Goal: Task Accomplishment & Management: Complete application form

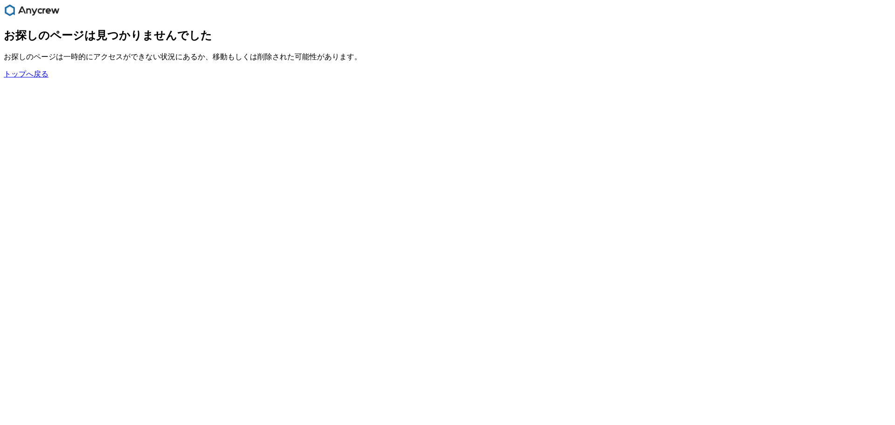
click at [23, 78] on link "トップへ戻る" at bounding box center [26, 74] width 45 height 8
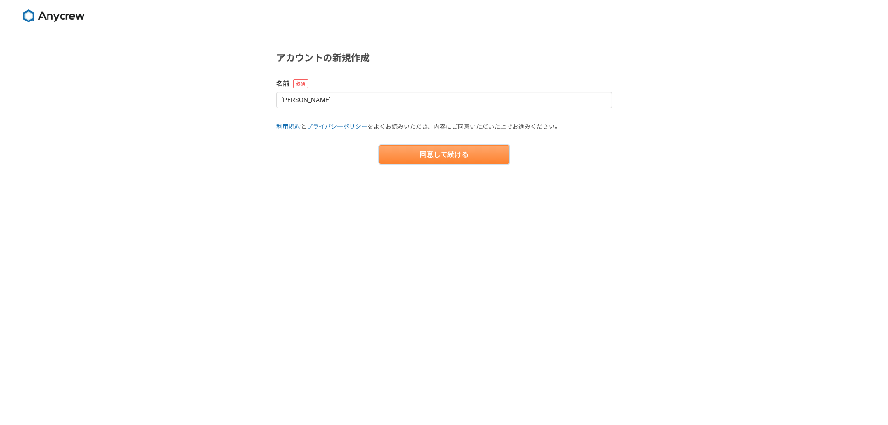
click at [445, 153] on button "同意して続ける" at bounding box center [444, 154] width 130 height 19
click at [321, 125] on link "プライバシーポリシー" at bounding box center [337, 126] width 61 height 7
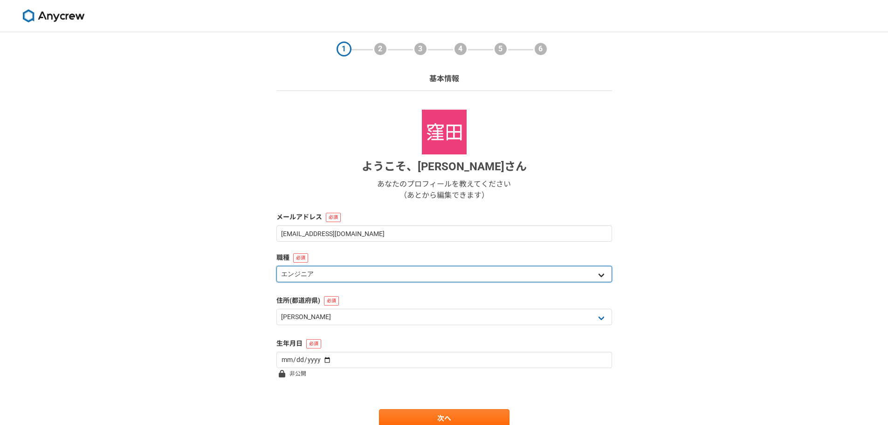
click at [308, 274] on select "エンジニア デザイナー ライター 営業 マーケティング 企画・事業開発 バックオフィス その他" at bounding box center [444, 274] width 336 height 16
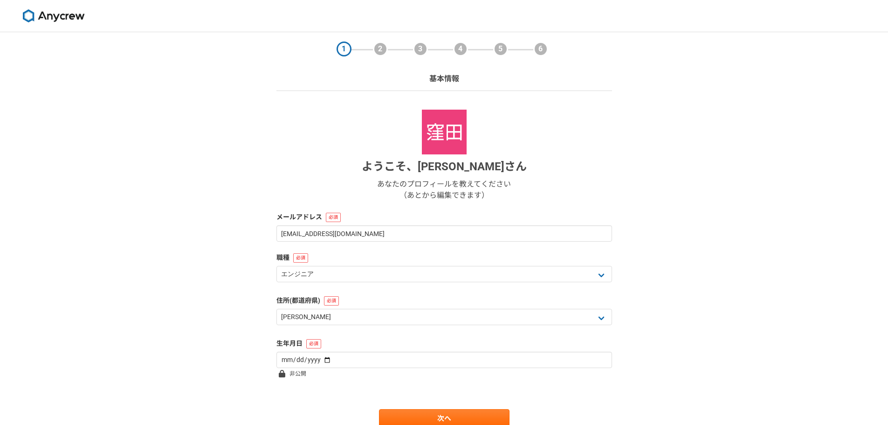
click at [196, 293] on div "1 2 3 4 5 6 基本情報 ようこそ、 [PERSON_NAME] あなたのプロフィールを教えてください （あとから編集できます） メールアドレス [E…" at bounding box center [444, 248] width 888 height 432
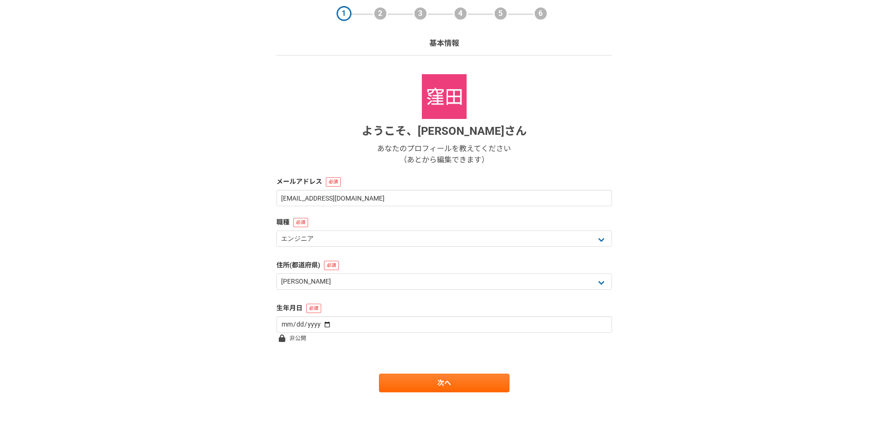
scroll to position [40, 0]
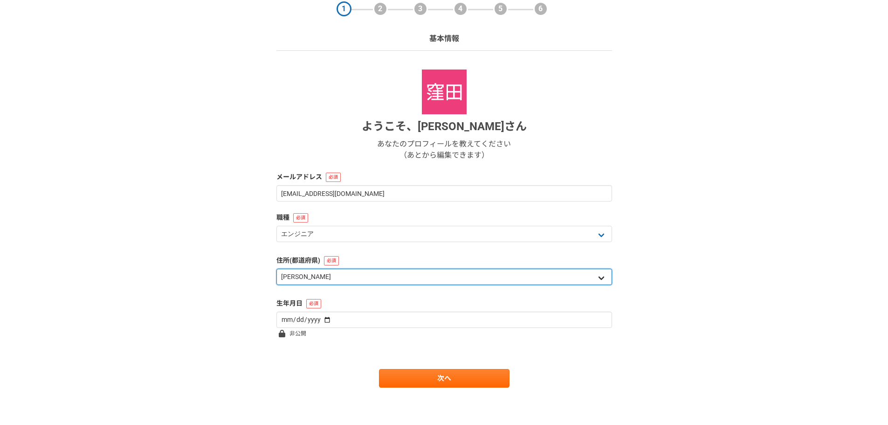
click at [371, 280] on select "北海道 [GEOGRAPHIC_DATA] [GEOGRAPHIC_DATA] [PERSON_NAME][GEOGRAPHIC_DATA] [PERSON_…" at bounding box center [444, 276] width 336 height 16
select select "14"
click at [276, 268] on select "北海道 [GEOGRAPHIC_DATA] [GEOGRAPHIC_DATA] [PERSON_NAME][GEOGRAPHIC_DATA] [PERSON_…" at bounding box center [444, 276] width 336 height 16
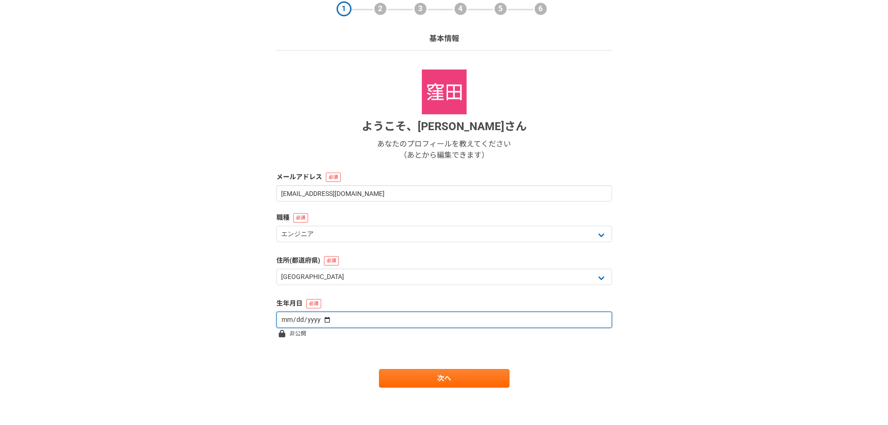
click at [319, 319] on input "date" at bounding box center [444, 319] width 336 height 16
click at [289, 319] on input "[DATE]" at bounding box center [444, 319] width 336 height 16
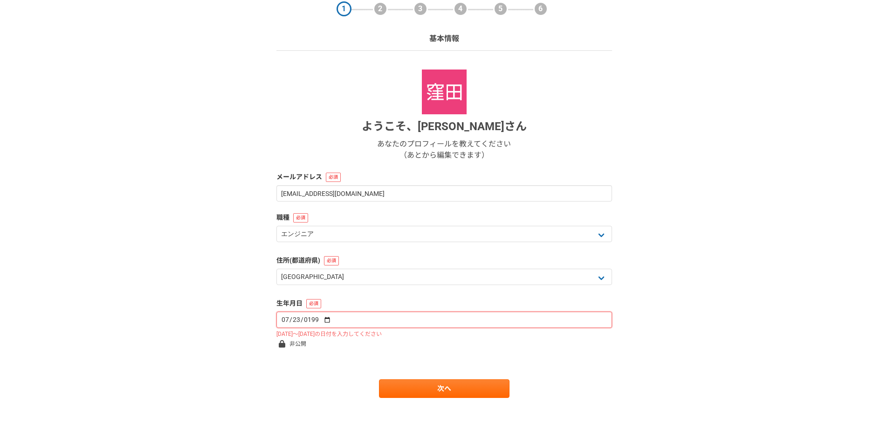
type input "[DATE]"
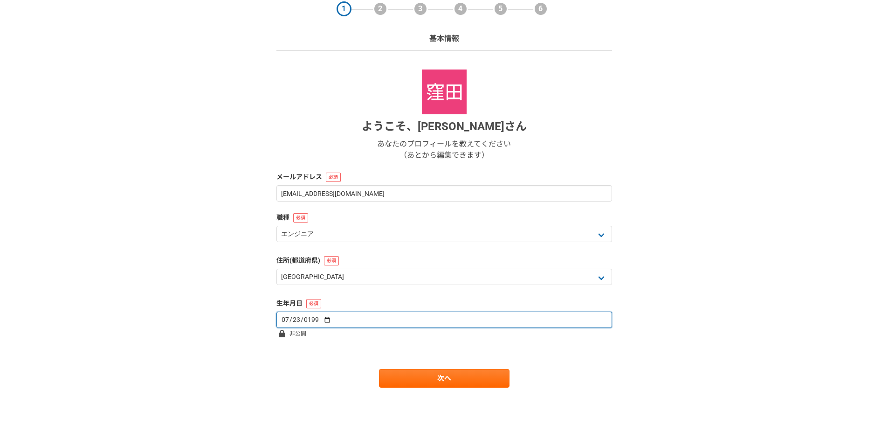
type input "[DATE]"
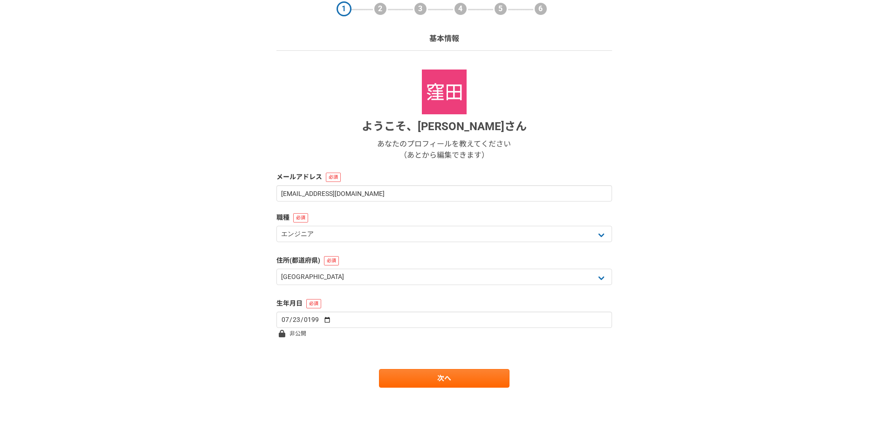
click at [388, 361] on form "ようこそ、 [PERSON_NAME] あなたのプロフィールを教えてください （あとから編集できます） メールアドレス [EMAIL_ADDRESS][DOM…" at bounding box center [444, 228] width 336 height 318
click at [414, 374] on link "次へ" at bounding box center [444, 378] width 130 height 19
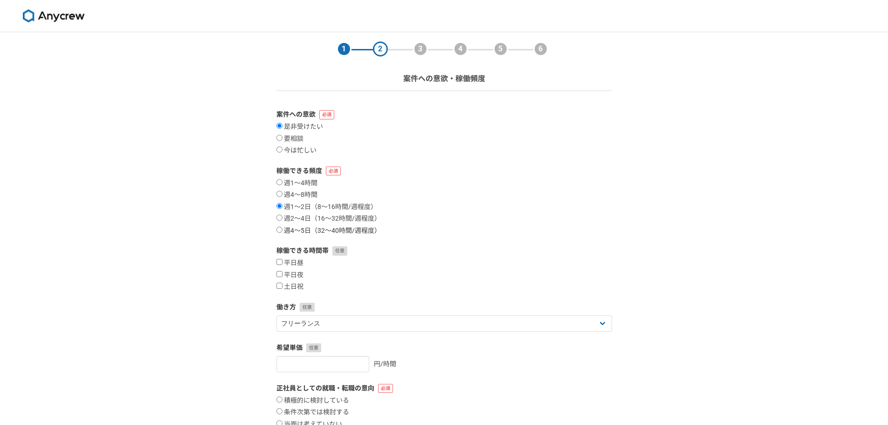
click at [303, 232] on label "週4〜5日（32〜40時間/週程度）" at bounding box center [328, 230] width 104 height 8
click at [282, 232] on input "週4〜5日（32〜40時間/週程度）" at bounding box center [279, 229] width 6 height 6
radio input "true"
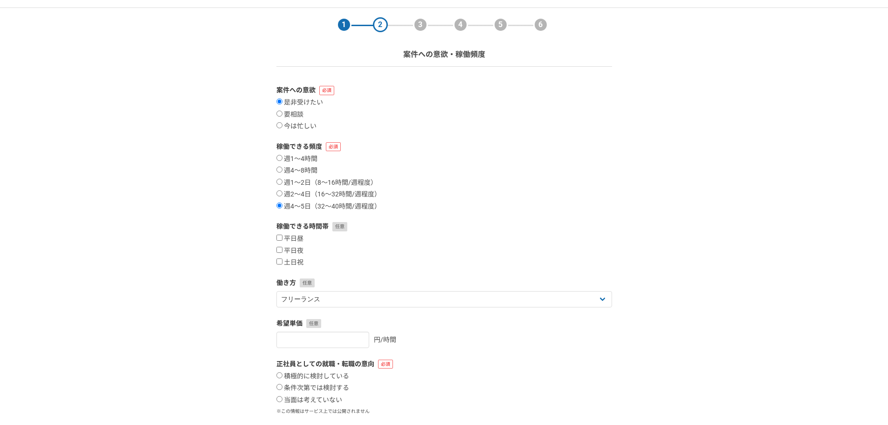
scroll to position [47, 0]
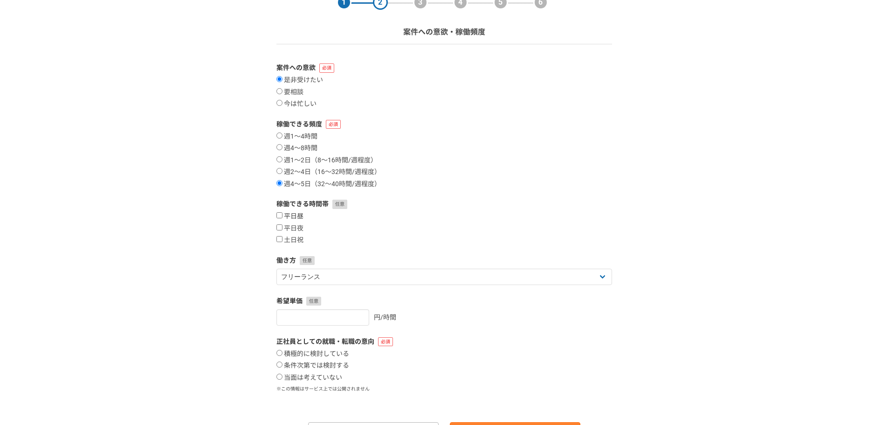
click at [297, 215] on label "平日昼" at bounding box center [289, 216] width 27 height 8
click at [282, 215] on input "平日昼" at bounding box center [279, 215] width 6 height 6
checkbox input "true"
click at [295, 229] on label "平日夜" at bounding box center [289, 228] width 27 height 8
click at [282, 229] on input "平日夜" at bounding box center [279, 227] width 6 height 6
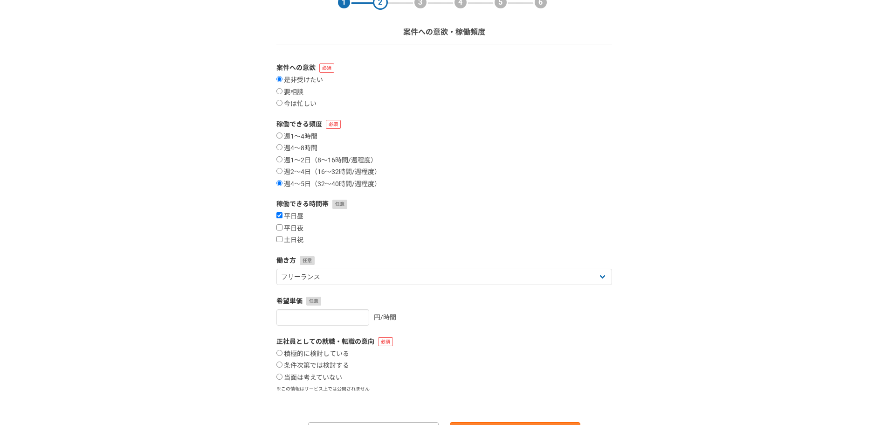
checkbox input "true"
click at [295, 241] on label "土日祝" at bounding box center [289, 240] width 27 height 8
click at [282, 241] on input "土日祝" at bounding box center [279, 239] width 6 height 6
checkbox input "true"
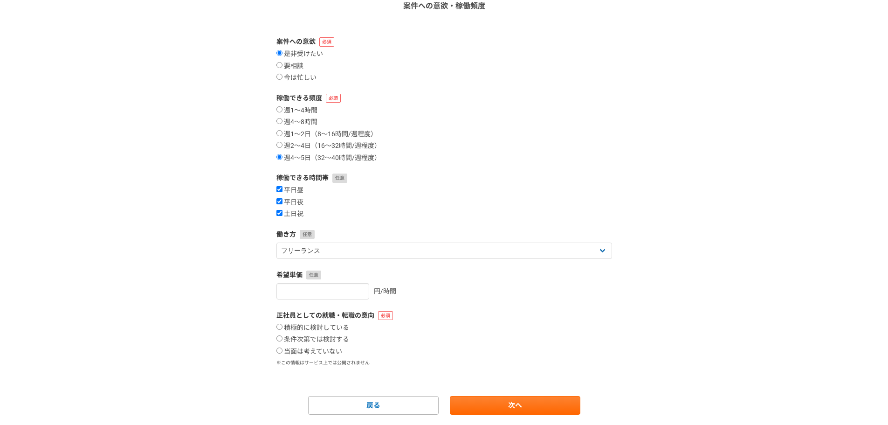
scroll to position [100, 0]
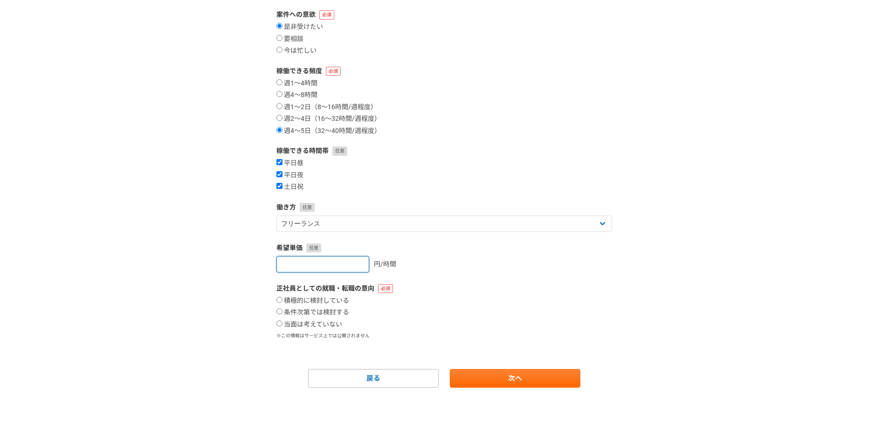
click at [311, 269] on input "number" at bounding box center [322, 264] width 93 height 16
type input "3"
click at [319, 324] on label "当面は考えていない" at bounding box center [309, 324] width 66 height 8
click at [282, 324] on input "当面は考えていない" at bounding box center [279, 323] width 6 height 6
radio input "true"
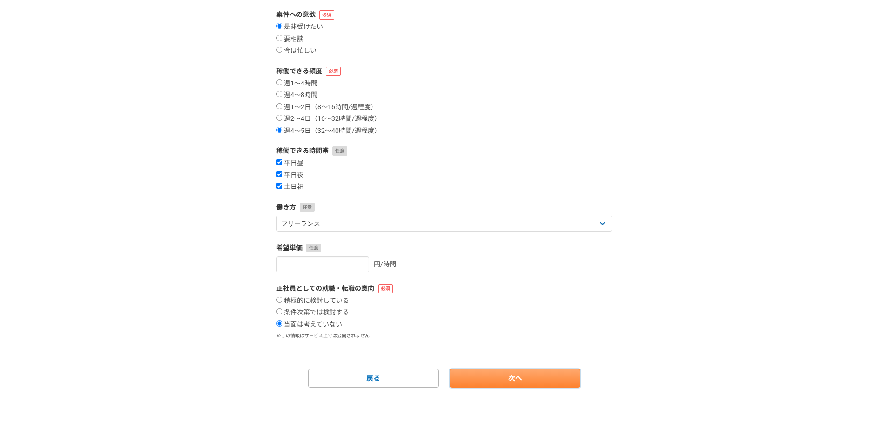
click at [496, 370] on link "次へ" at bounding box center [515, 378] width 130 height 19
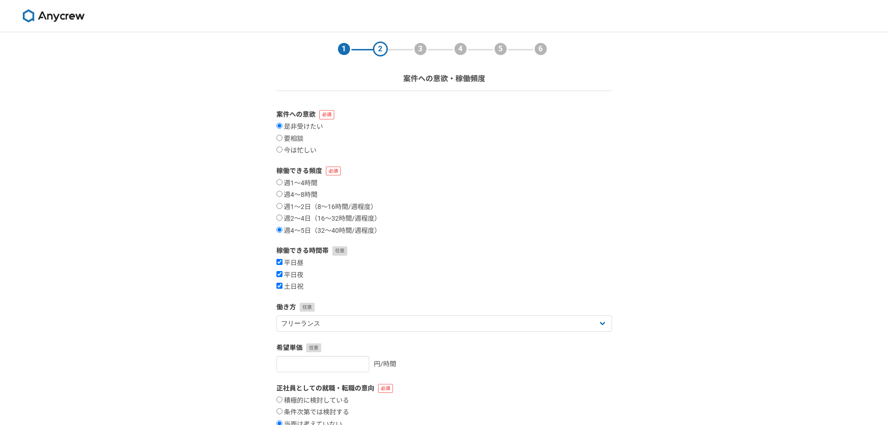
select select
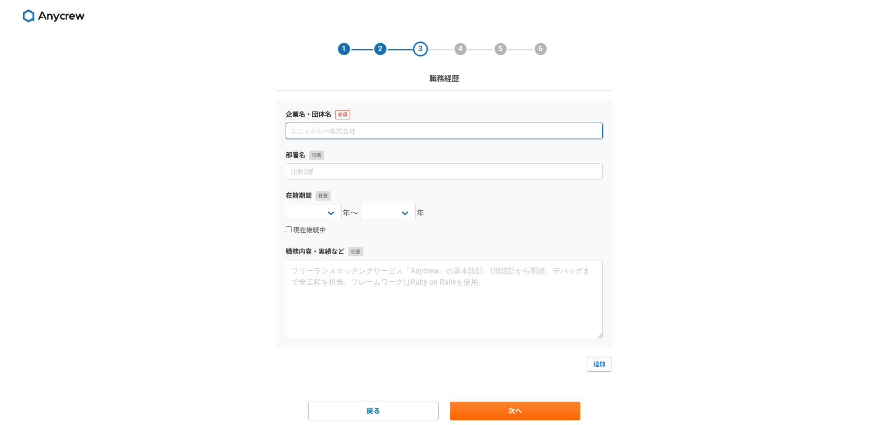
click at [357, 131] on input at bounding box center [444, 131] width 317 height 16
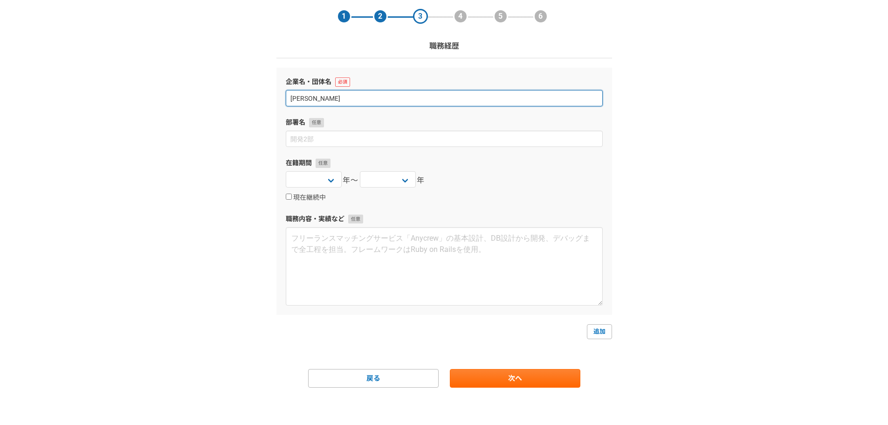
click at [328, 99] on input "[PERSON_NAME]" at bounding box center [444, 98] width 317 height 16
type input "窪"
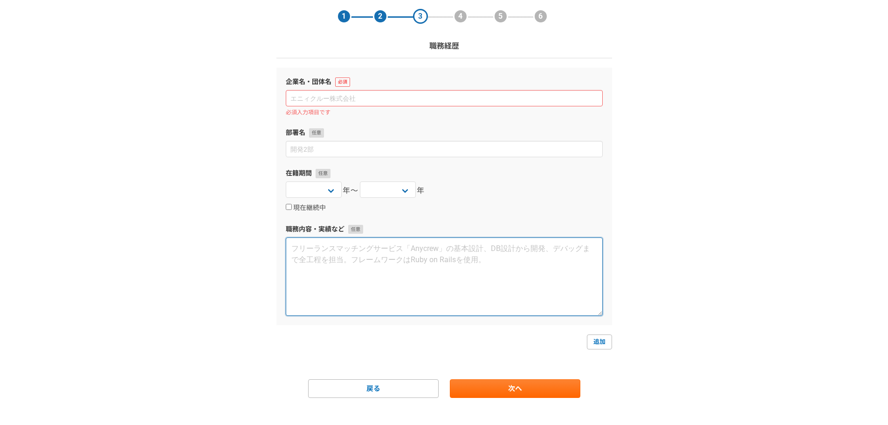
click at [592, 245] on textarea at bounding box center [444, 276] width 317 height 78
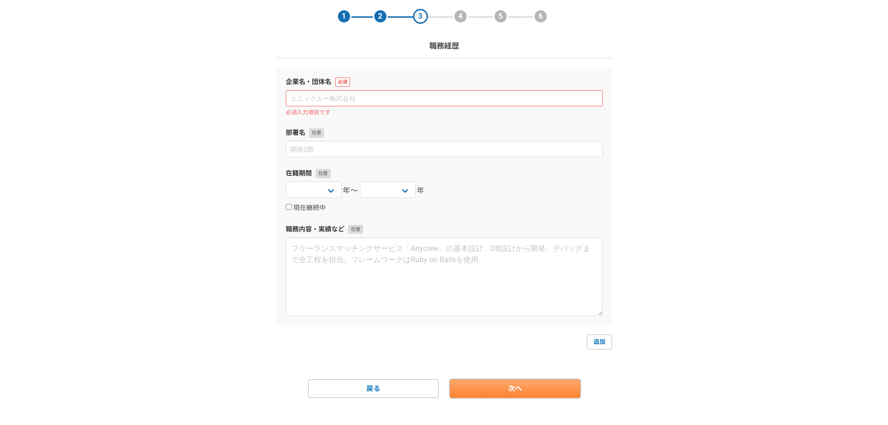
click at [510, 392] on link "次へ" at bounding box center [515, 388] width 130 height 19
click at [354, 97] on input at bounding box center [444, 98] width 317 height 16
click at [373, 98] on input at bounding box center [444, 98] width 317 height 16
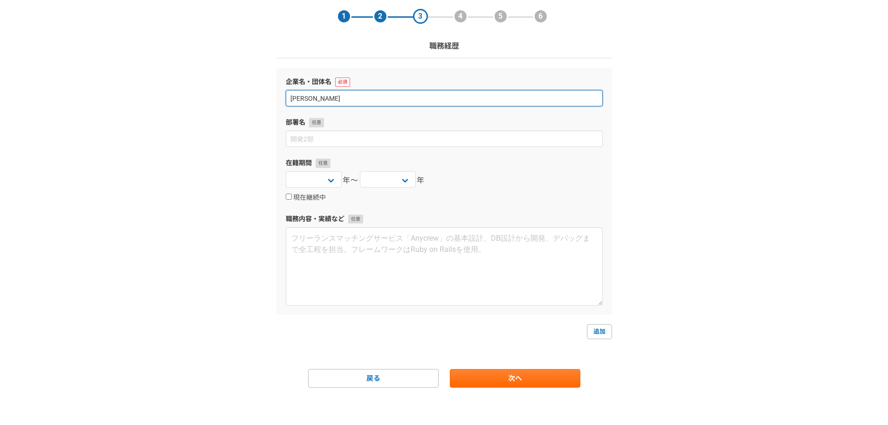
type input "[PERSON_NAME]"
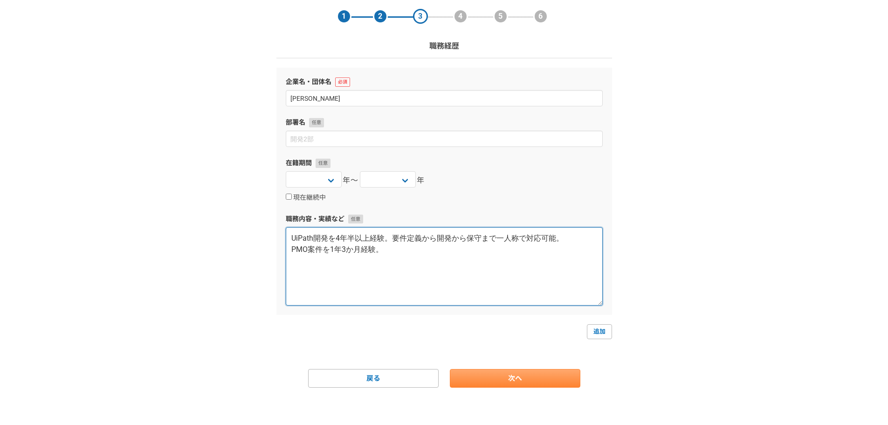
type textarea "UiPath開発を4年半以上経験。要件定義から開発から保守まで一人称で対応可能。 PMO案件を1年3か月経験。"
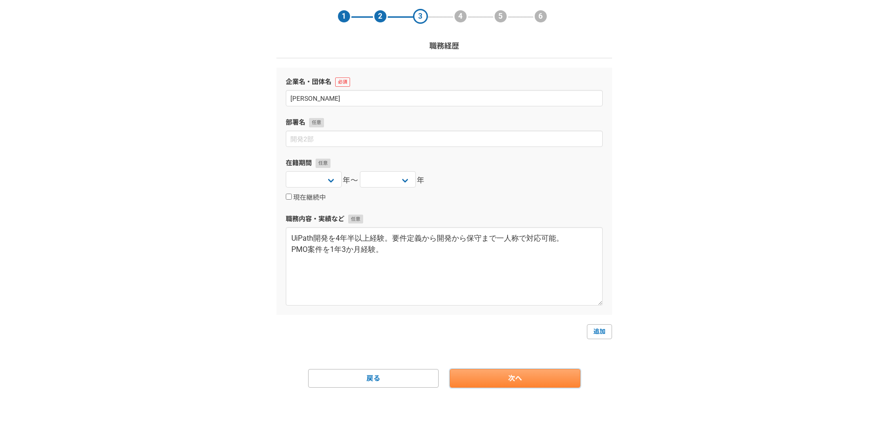
click at [536, 378] on link "次へ" at bounding box center [515, 378] width 130 height 19
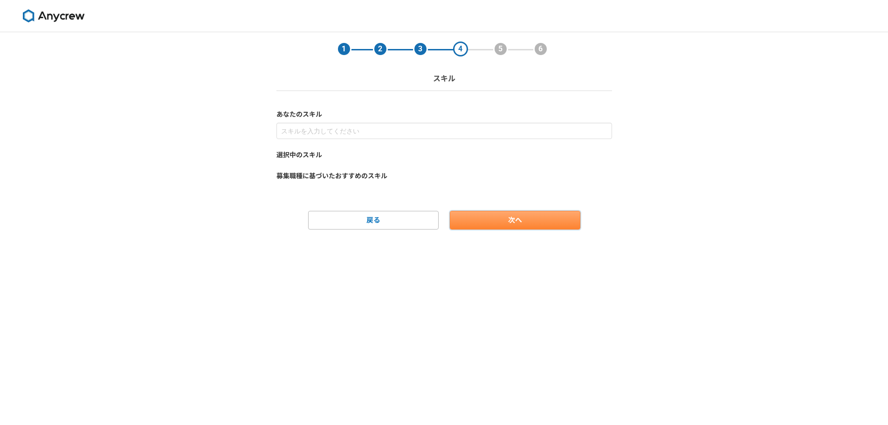
scroll to position [0, 0]
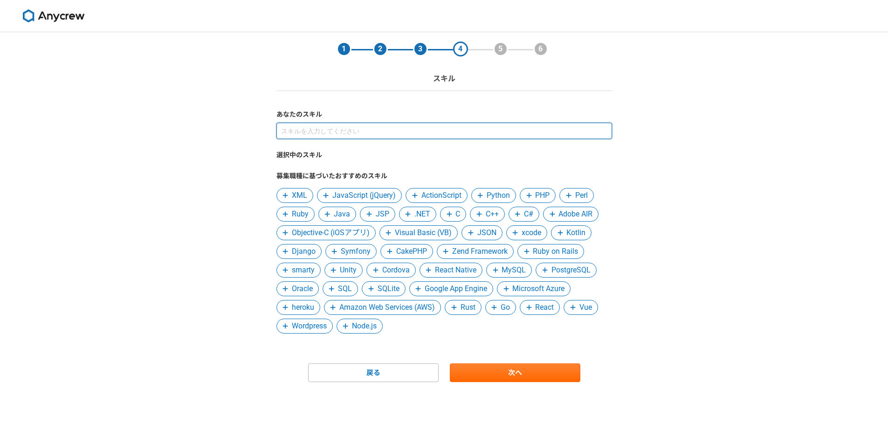
click at [389, 133] on input at bounding box center [444, 131] width 336 height 16
type input "UiPath"
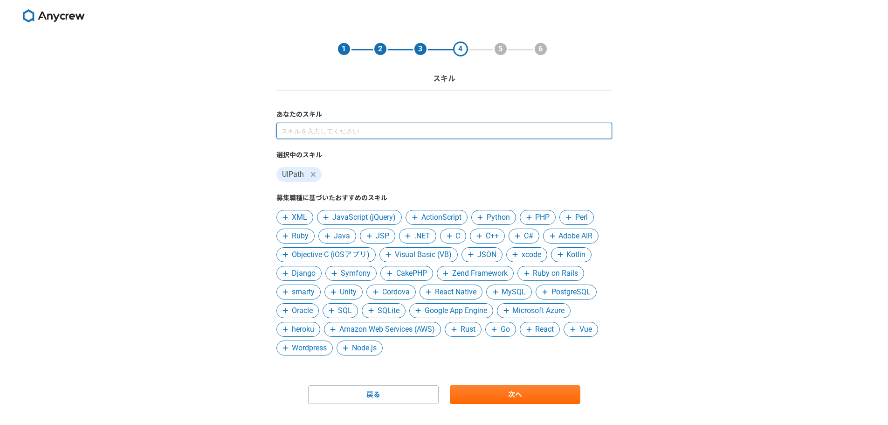
click at [375, 132] on input at bounding box center [444, 131] width 336 height 16
type input "n"
type input "vba"
click at [339, 134] on input at bounding box center [444, 131] width 336 height 16
type input "google"
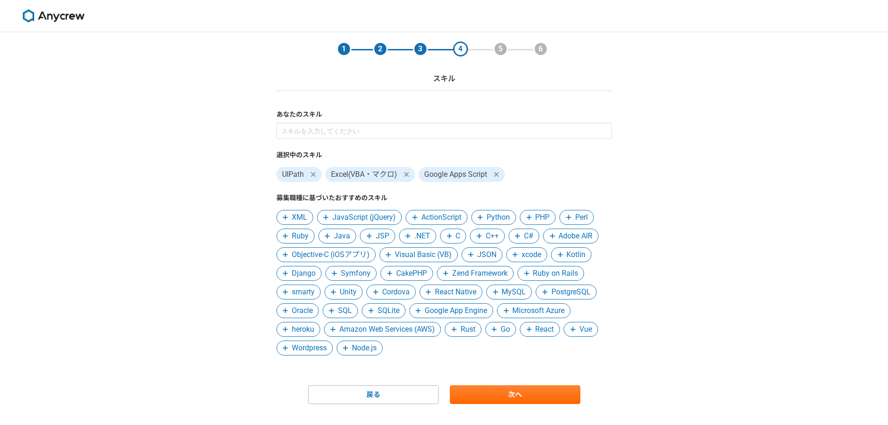
click at [342, 310] on span "SQL" at bounding box center [345, 310] width 14 height 11
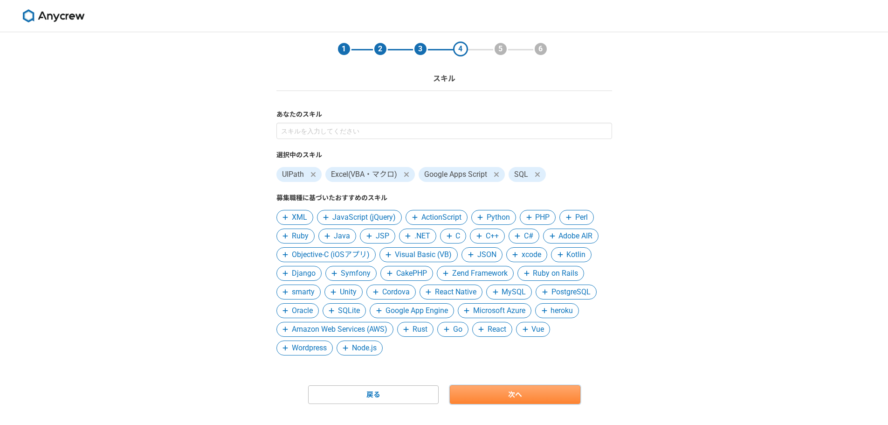
click at [515, 390] on link "次へ" at bounding box center [515, 394] width 130 height 19
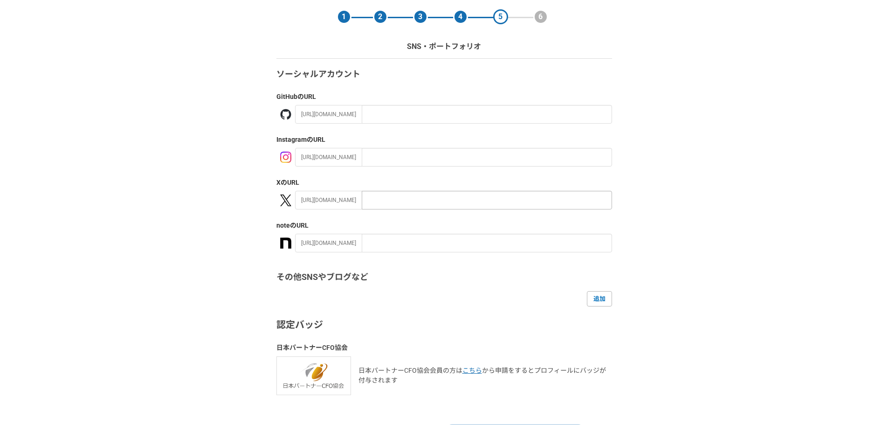
scroll to position [88, 0]
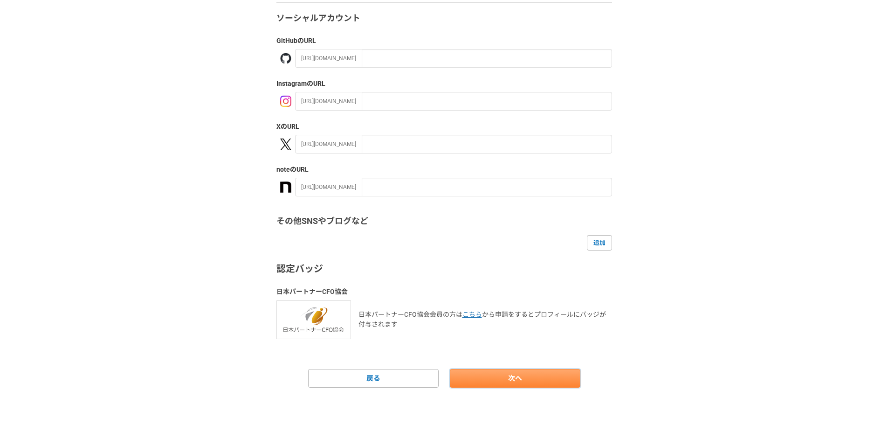
click at [506, 376] on link "次へ" at bounding box center [515, 378] width 130 height 19
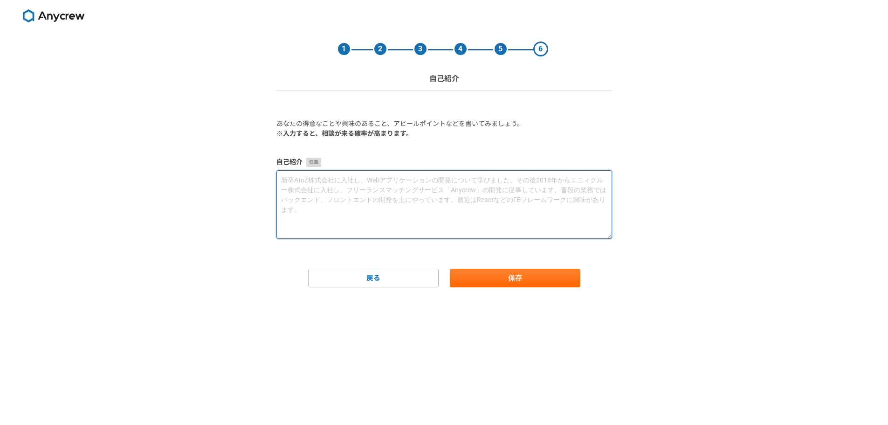
click at [455, 196] on textarea at bounding box center [444, 204] width 336 height 69
click at [396, 180] on textarea at bounding box center [444, 204] width 336 height 69
paste textarea "新卒でITコンサルティング会社に入社し、開発者やリーダーとしてRPA開発プロジェクト、PMOとしてシステム統合プロジェクト、DX推進担当者としてグループ会社を…"
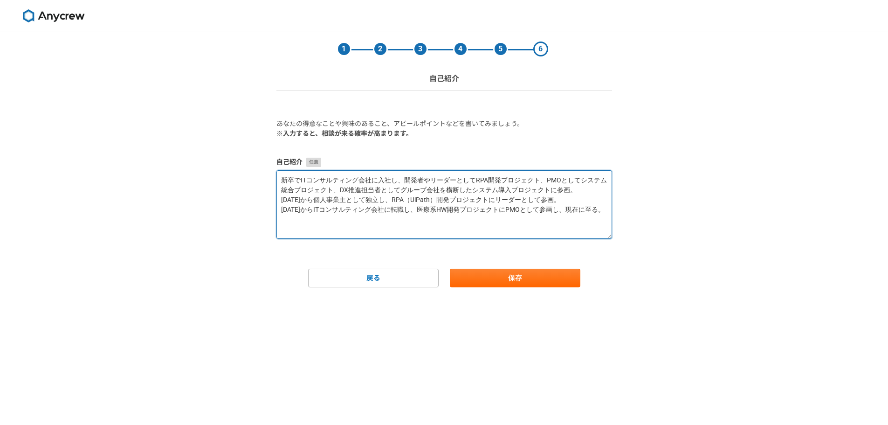
paste textarea "■職務要約 新卒でITコンサルティング会社に入社し、開発者やリーダーとしてRPA開発プロジェクト、PMOとしてシステム統合プロジェクト、DX推進担当者としてグ…"
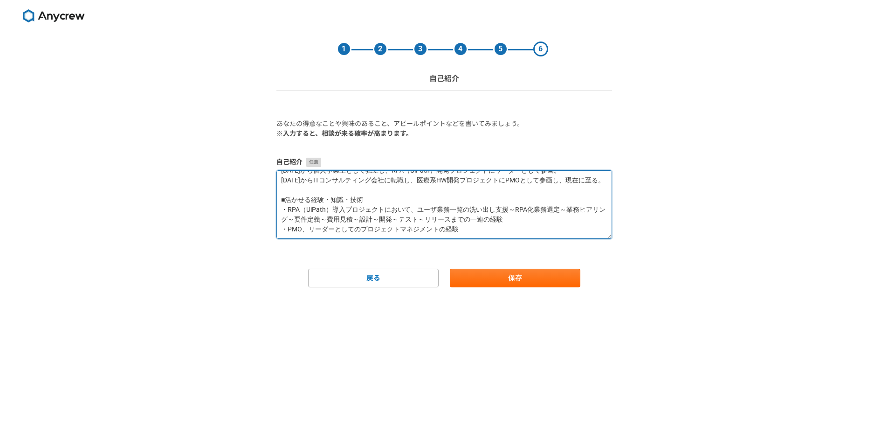
scroll to position [59, 0]
click at [295, 236] on textarea "■職務要約 新卒でITコンサルティング会社に入社し、開発者やリーダーとしてRPA開発プロジェクト、PMOとしてシステム統合プロジェクト、DX推進担当者としてグ…" at bounding box center [444, 204] width 336 height 69
paste textarea "■自己PR RPA（UiPath）導入プロジェクトにおいてはユーザ業務一覧の洗い出し支援・RPA化業務選定・要件定義・費用見積・設計・開発・テスト・リリース・…"
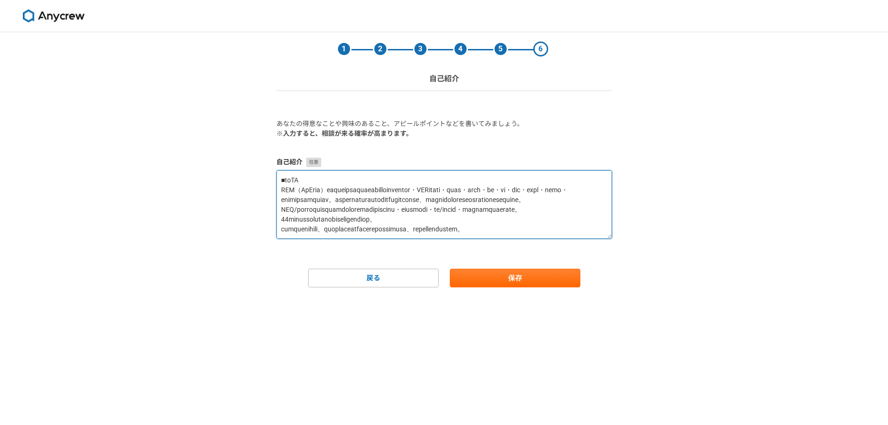
scroll to position [147, 0]
type textarea "■lore ipsUMdolorsitametco、adipiscingeLITseddoeiu、TEMporincididuntut、LAboreetdol…"
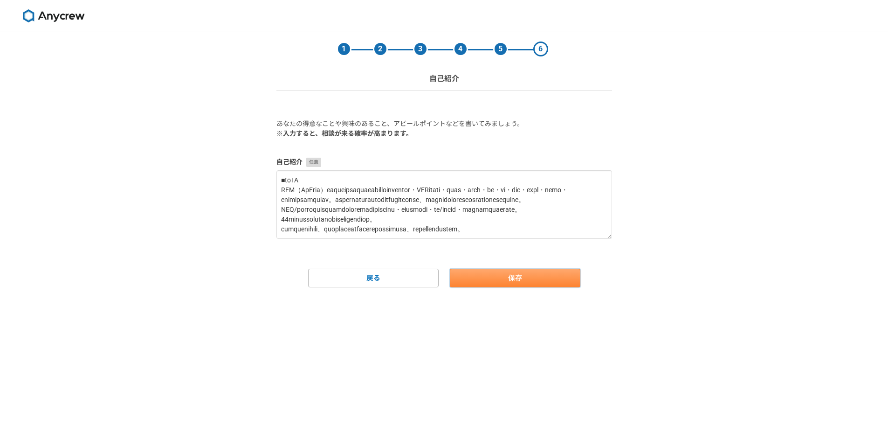
click at [511, 274] on button "保存" at bounding box center [515, 277] width 130 height 19
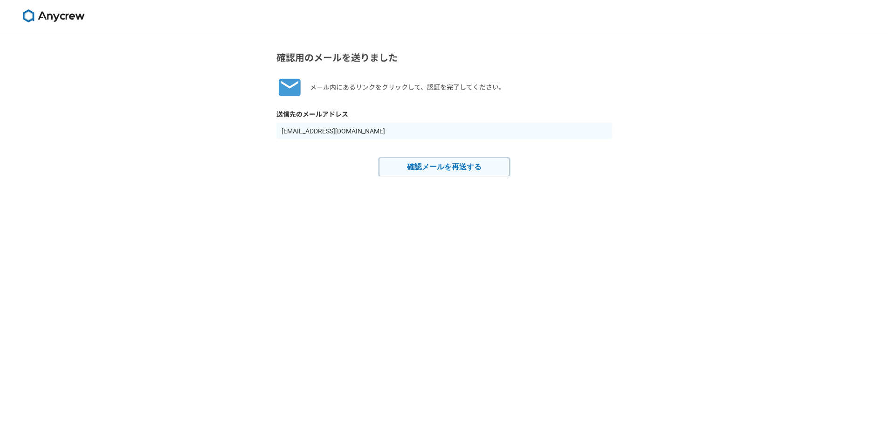
click at [481, 169] on button "確認メールを再送する" at bounding box center [444, 167] width 130 height 19
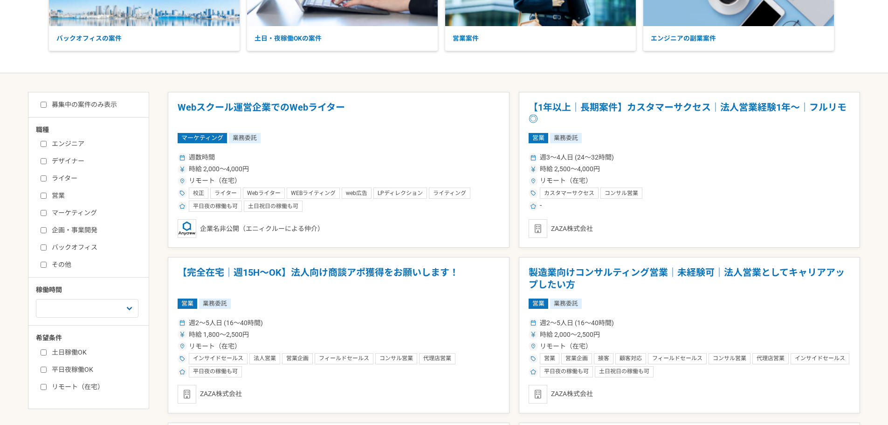
scroll to position [140, 0]
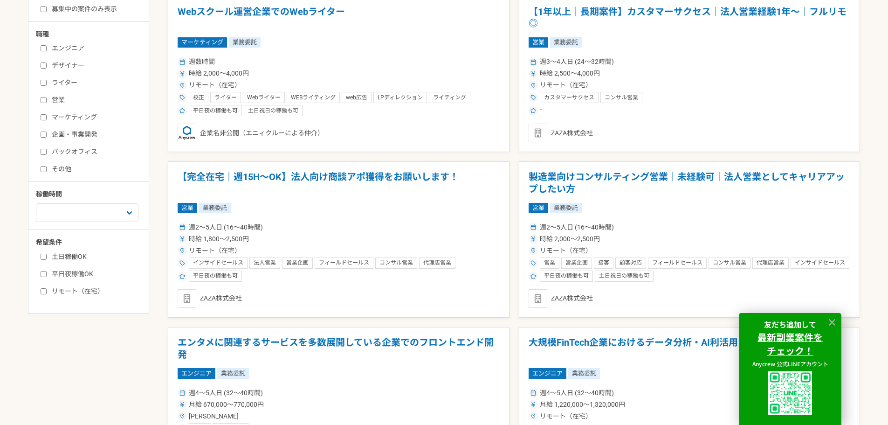
click at [71, 291] on label "リモート（在宅）" at bounding box center [94, 291] width 107 height 10
click at [47, 291] on input "リモート（在宅）" at bounding box center [44, 291] width 6 height 6
checkbox input "true"
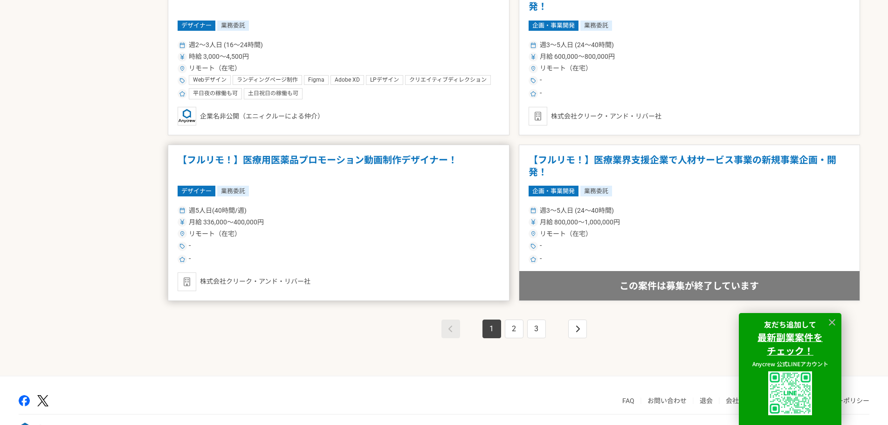
scroll to position [1604, 0]
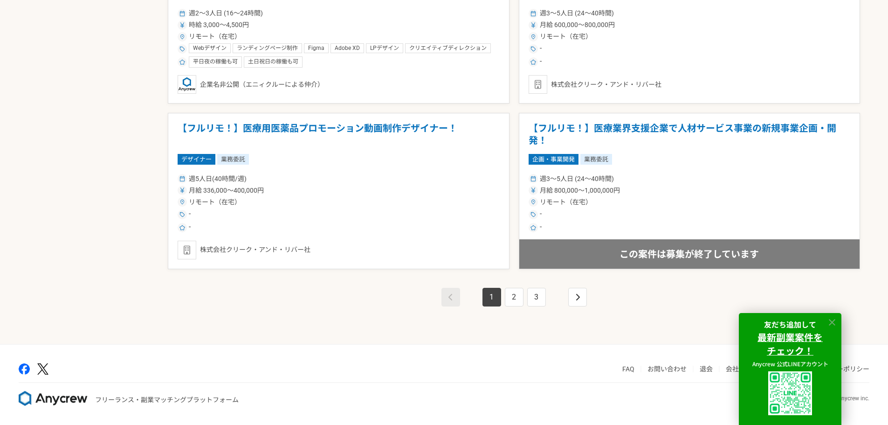
click at [834, 322] on icon at bounding box center [832, 322] width 11 height 11
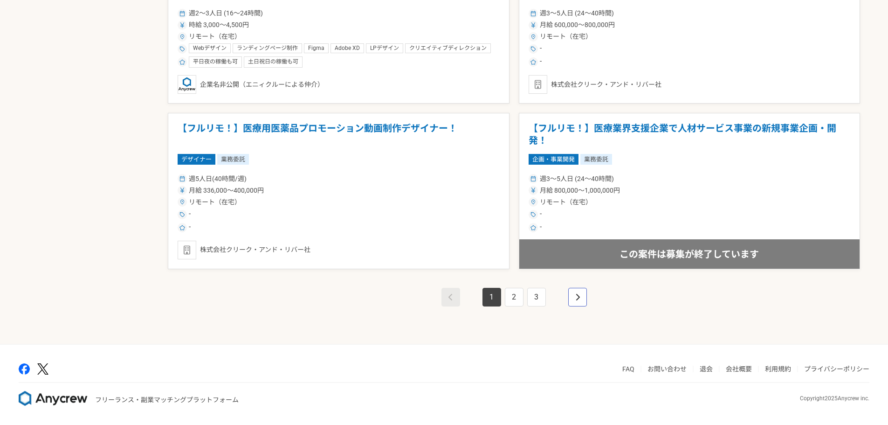
click at [585, 296] on link "pagination" at bounding box center [577, 297] width 19 height 19
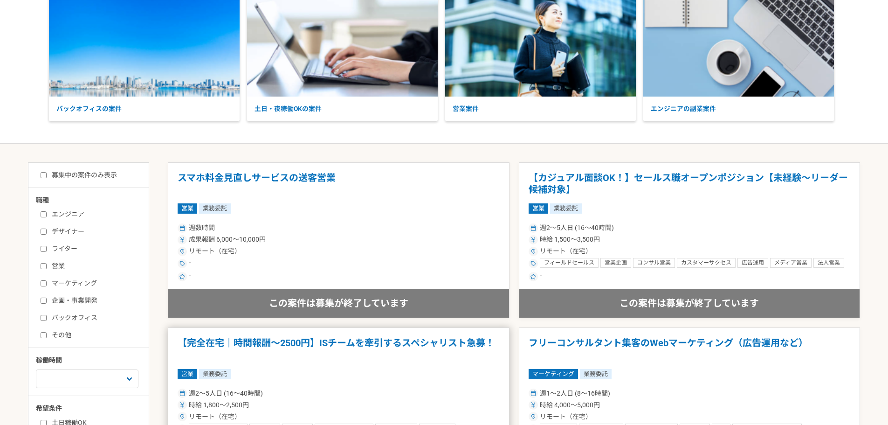
scroll to position [233, 0]
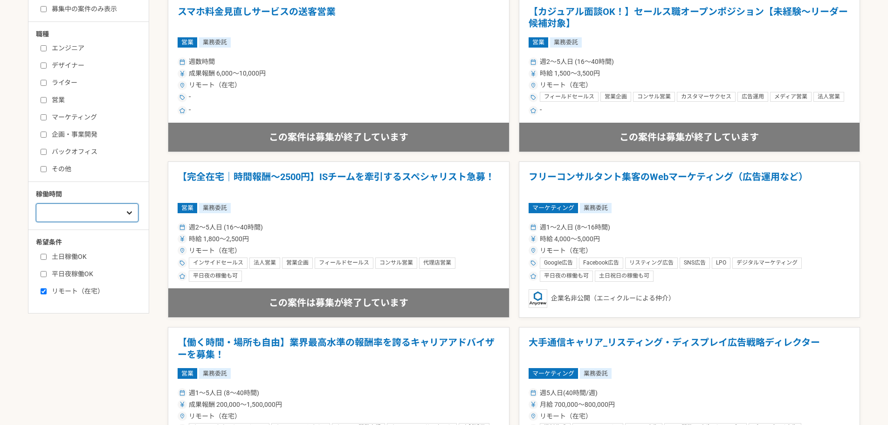
click at [73, 213] on select "週1人日（8時間）以下 週2人日（16時間）以下 週3人日（24時間）以下 週4人日（32時間）以下 週5人日（40時間）以下" at bounding box center [87, 212] width 103 height 19
select select "5"
click at [36, 222] on select "週1人日（8時間）以下 週2人日（16時間）以下 週3人日（24時間）以下 週4人日（32時間）以下 週5人日（40時間）以下" at bounding box center [87, 212] width 103 height 19
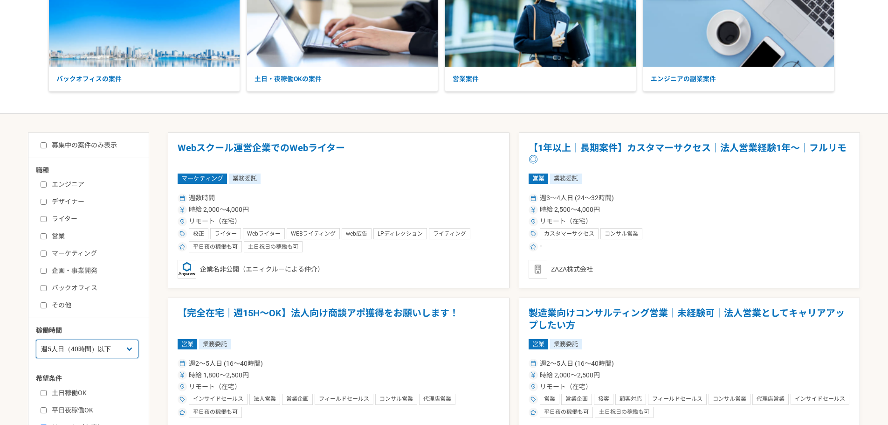
scroll to position [186, 0]
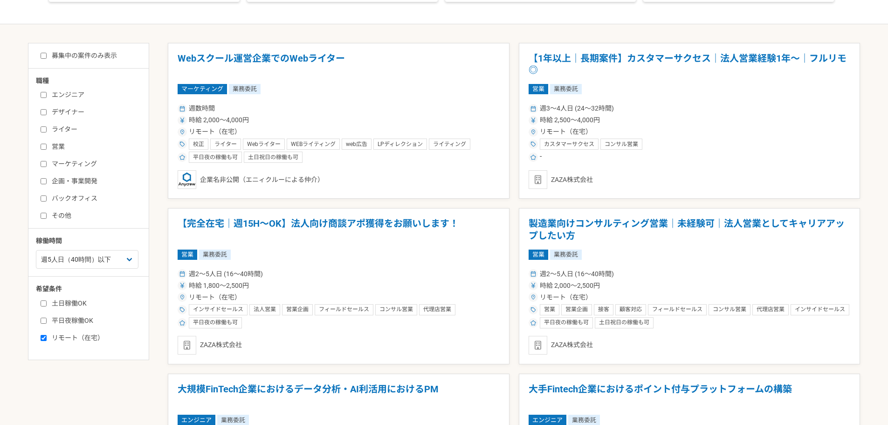
click at [68, 98] on label "エンジニア" at bounding box center [94, 95] width 107 height 10
click at [47, 98] on input "エンジニア" at bounding box center [44, 95] width 6 height 6
checkbox input "true"
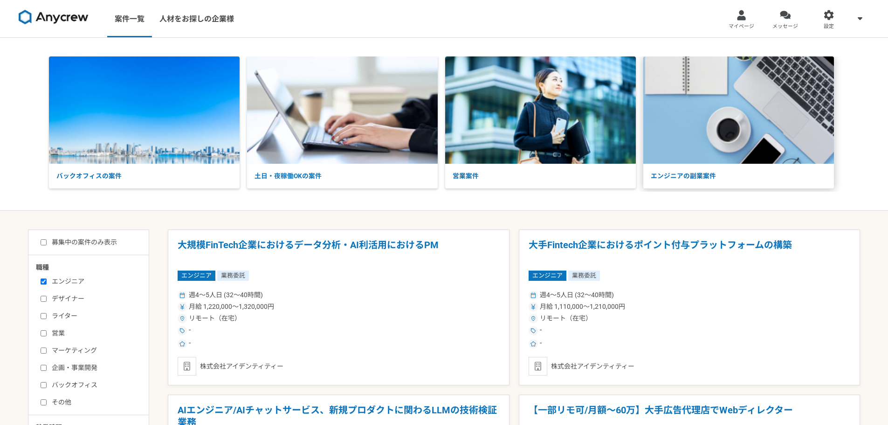
click at [729, 118] on img at bounding box center [738, 109] width 191 height 107
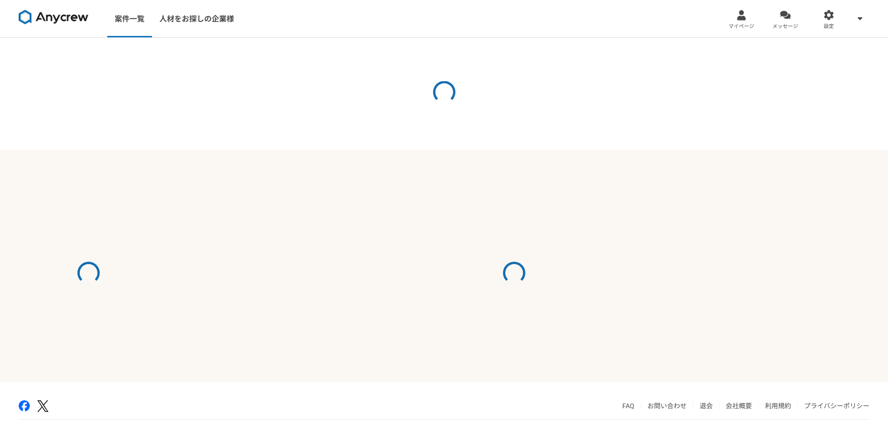
select select "3"
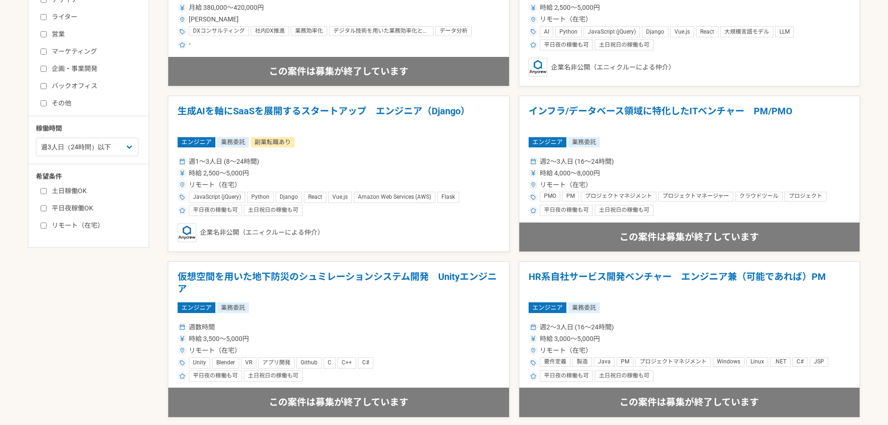
scroll to position [326, 0]
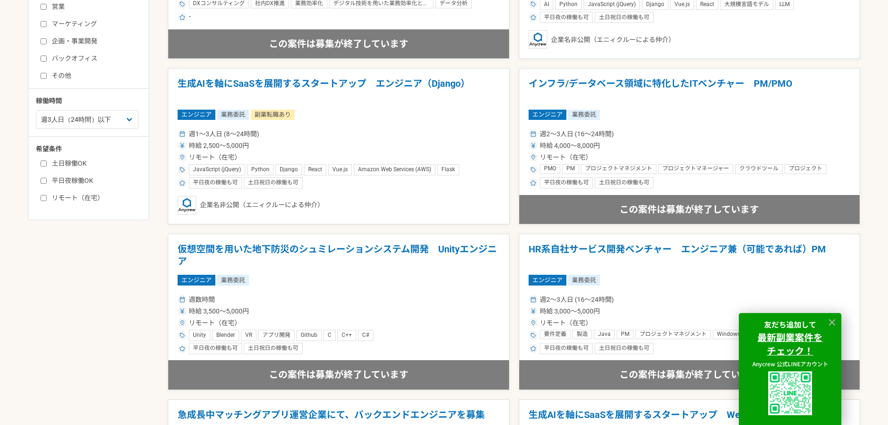
click at [92, 197] on label "リモート（在宅）" at bounding box center [94, 198] width 107 height 10
click at [47, 197] on input "リモート（在宅）" at bounding box center [44, 198] width 6 height 6
checkbox input "true"
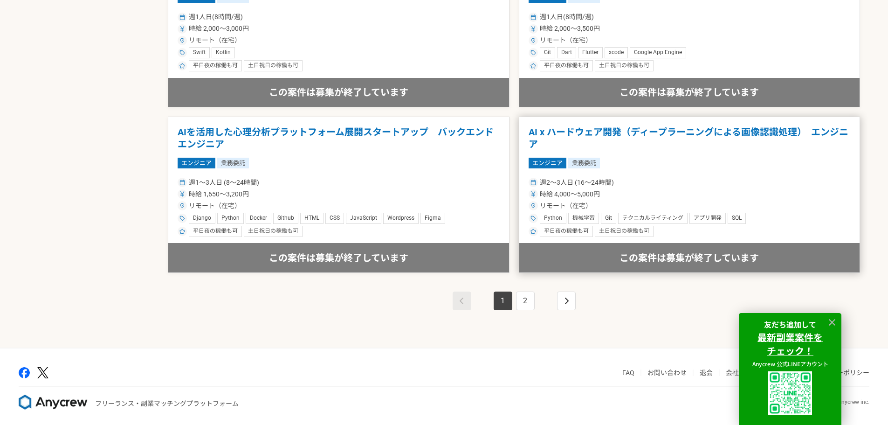
scroll to position [1604, 0]
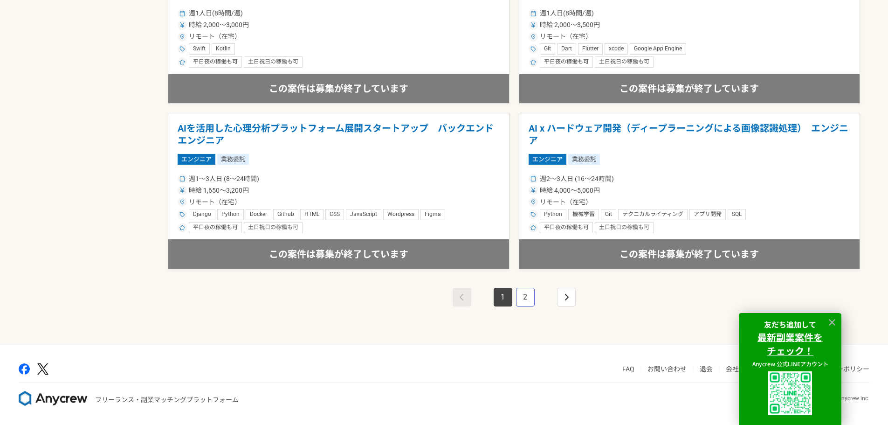
click at [519, 302] on link "2" at bounding box center [525, 297] width 19 height 19
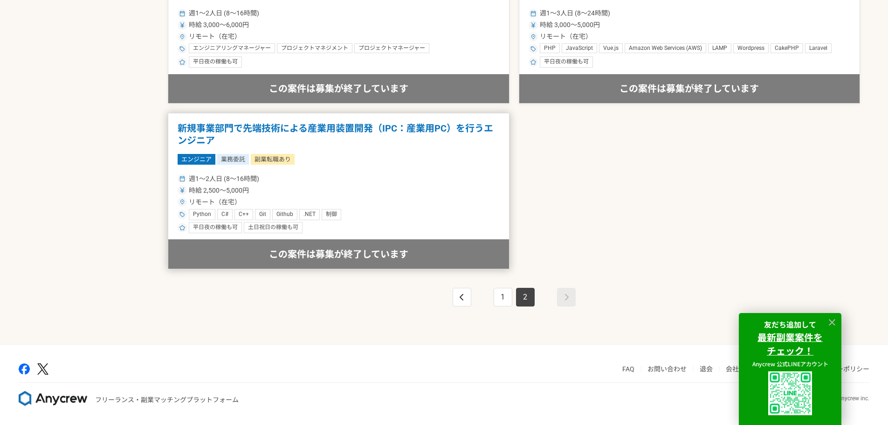
scroll to position [1557, 0]
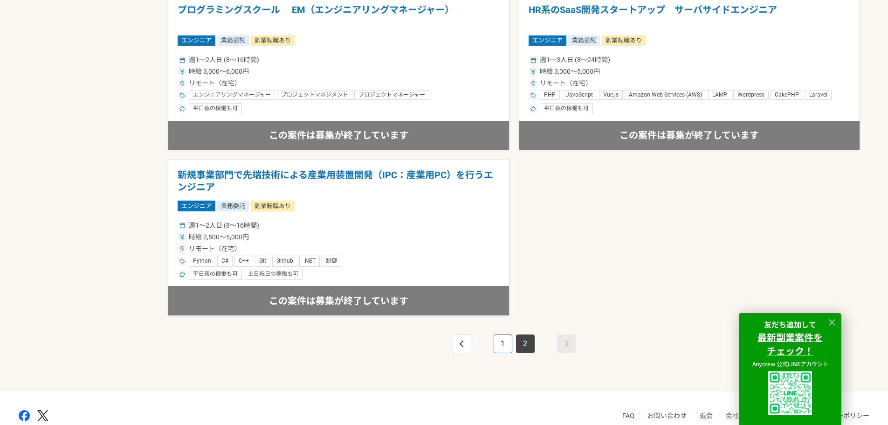
click at [506, 336] on link "1" at bounding box center [503, 343] width 19 height 19
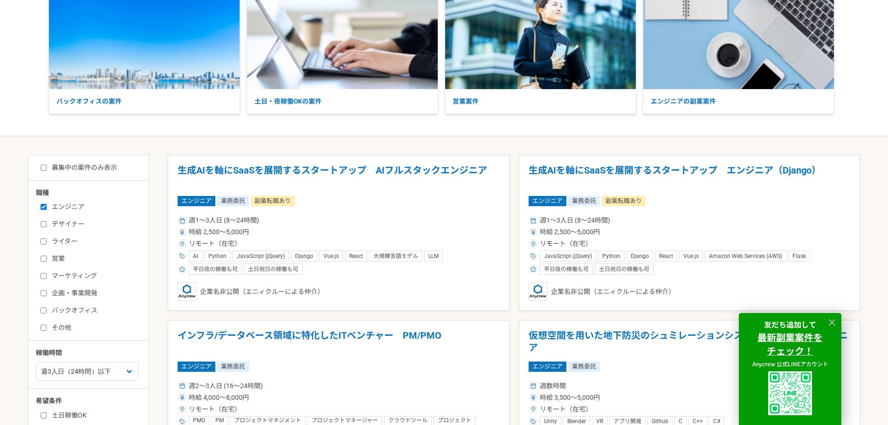
scroll to position [233, 0]
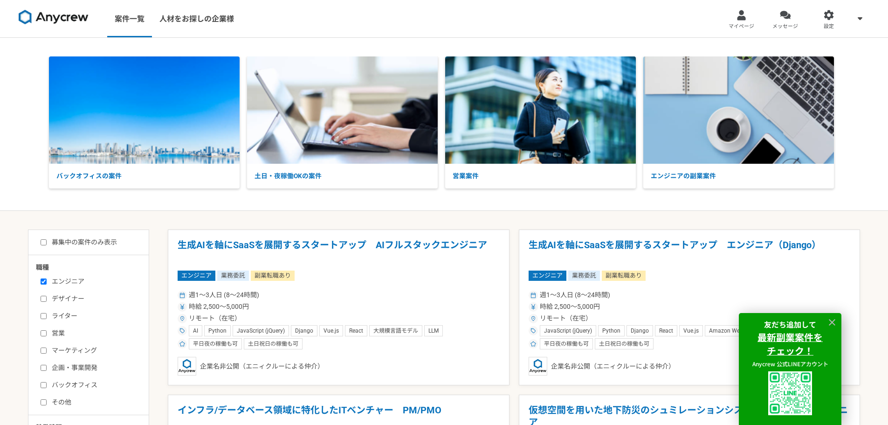
click at [95, 245] on label "募集中の案件のみ表示" at bounding box center [79, 242] width 76 height 10
click at [47, 245] on input "募集中の案件のみ表示" at bounding box center [44, 242] width 6 height 6
checkbox input "true"
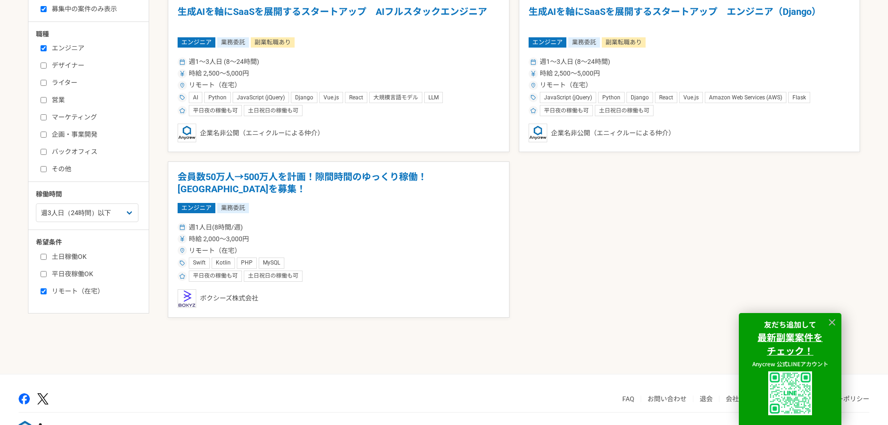
scroll to position [140, 0]
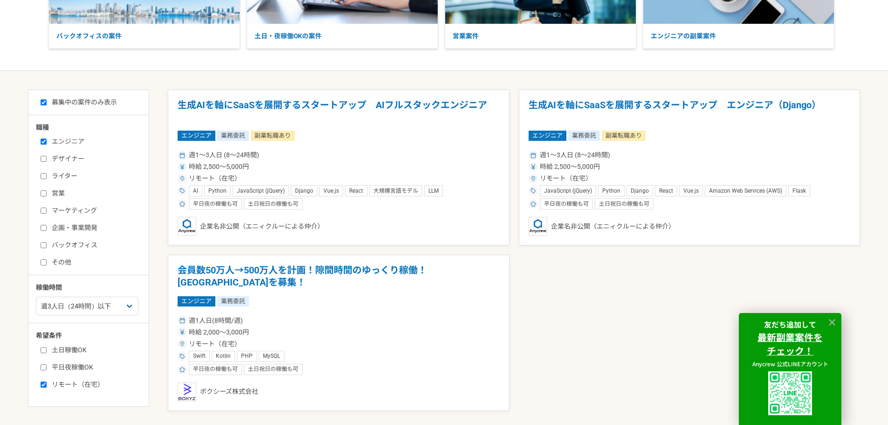
click at [68, 139] on label "エンジニア" at bounding box center [94, 142] width 107 height 10
click at [47, 139] on input "エンジニア" at bounding box center [44, 141] width 6 height 6
checkbox input "false"
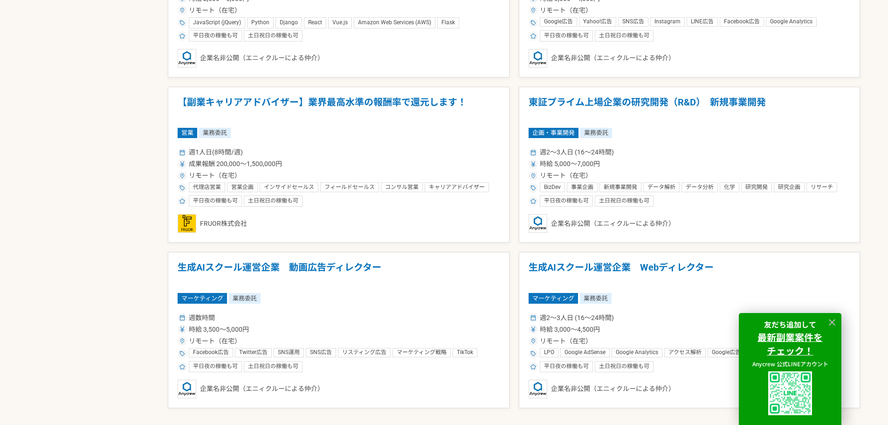
scroll to position [1585, 0]
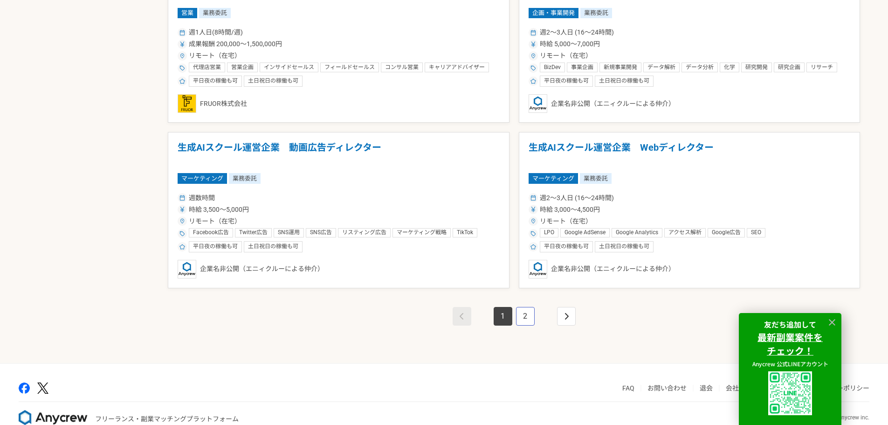
click at [525, 316] on link "2" at bounding box center [525, 316] width 19 height 19
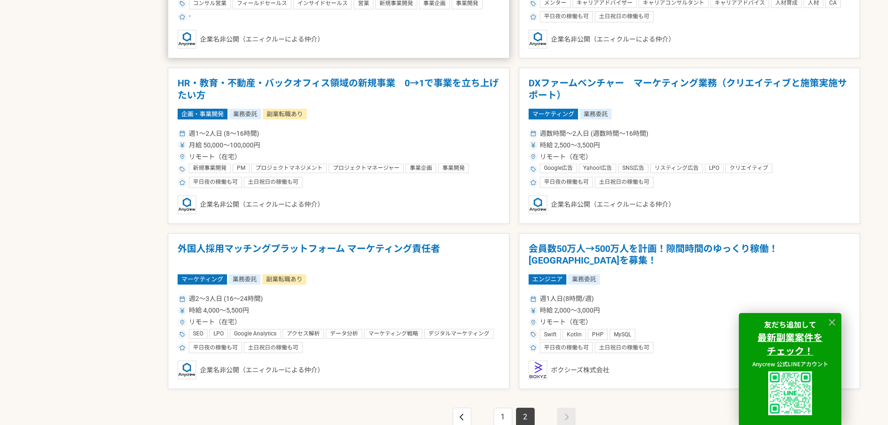
scroll to position [839, 0]
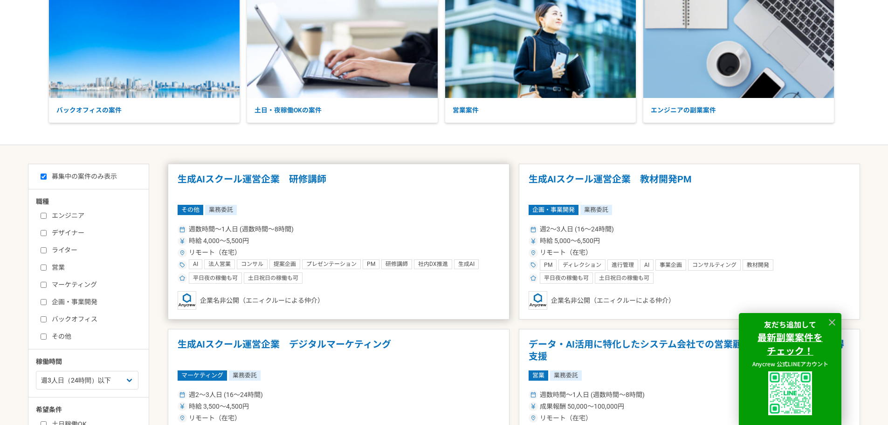
scroll to position [0, 0]
